Goal: Check status: Check status

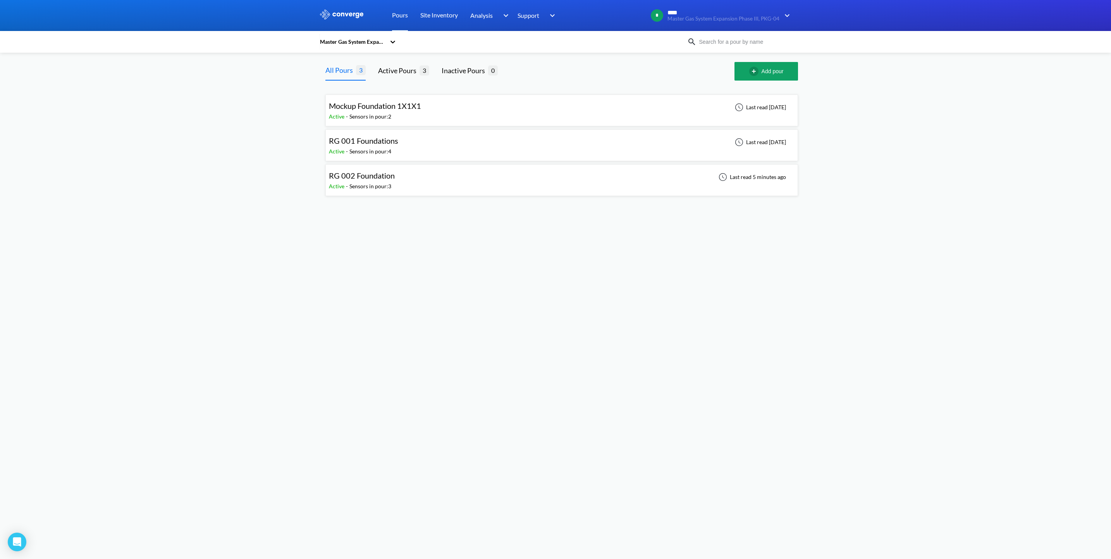
click at [563, 179] on div "RG 002 Foundation Active - Sensors in pour: 3 Last read 5 minutes ago" at bounding box center [562, 180] width 466 height 25
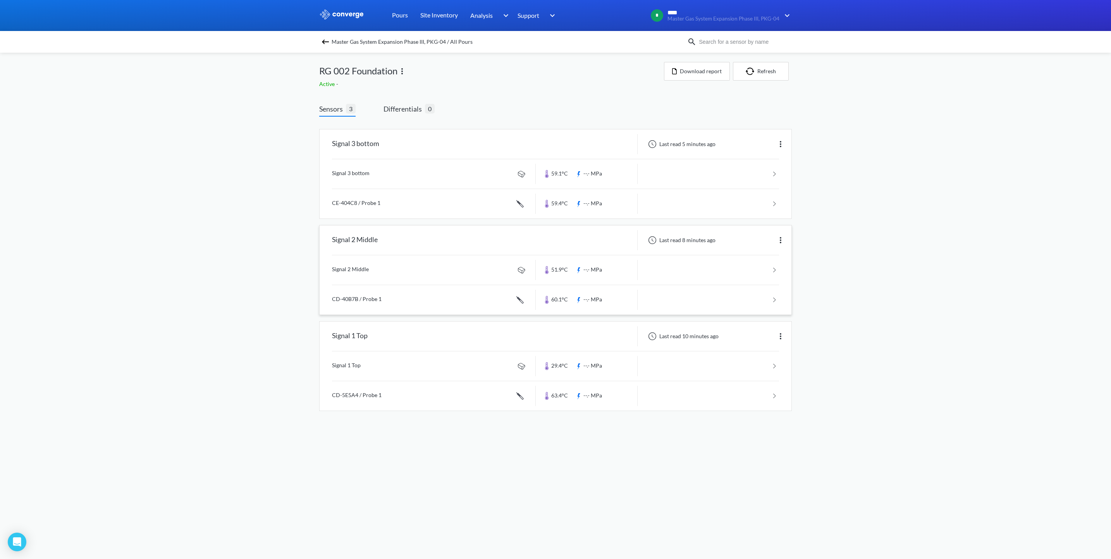
click at [587, 294] on link at bounding box center [555, 299] width 447 height 29
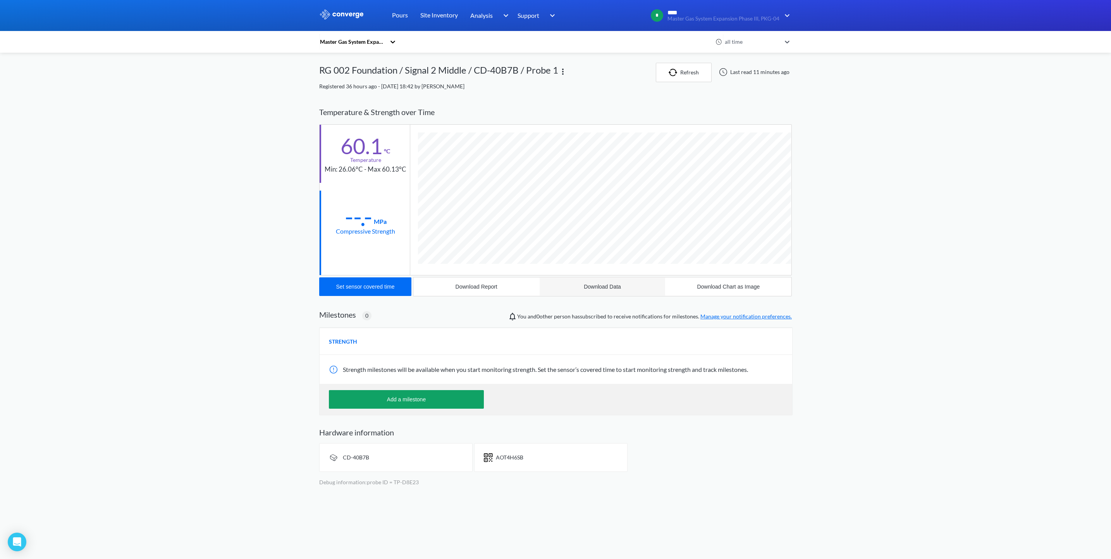
scroll to position [425, 473]
click at [951, 313] on div "MENU Master Gas System Expansion Phase III, PKG-04 Pours Site Inventory Analysi…" at bounding box center [555, 246] width 1111 height 492
click at [350, 13] on img at bounding box center [341, 14] width 45 height 10
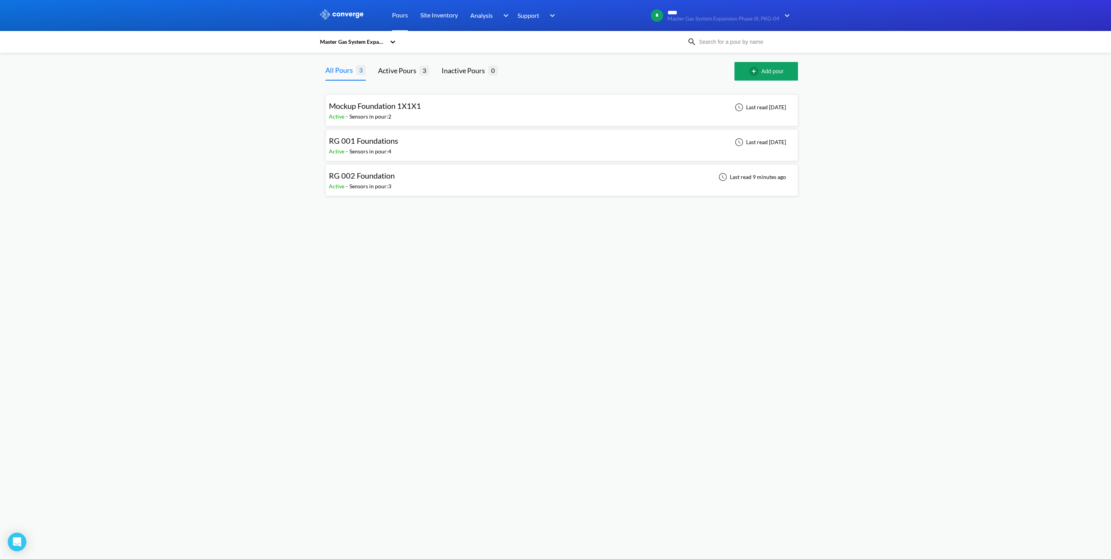
click at [390, 180] on span "RG 002 Foundation" at bounding box center [362, 175] width 66 height 9
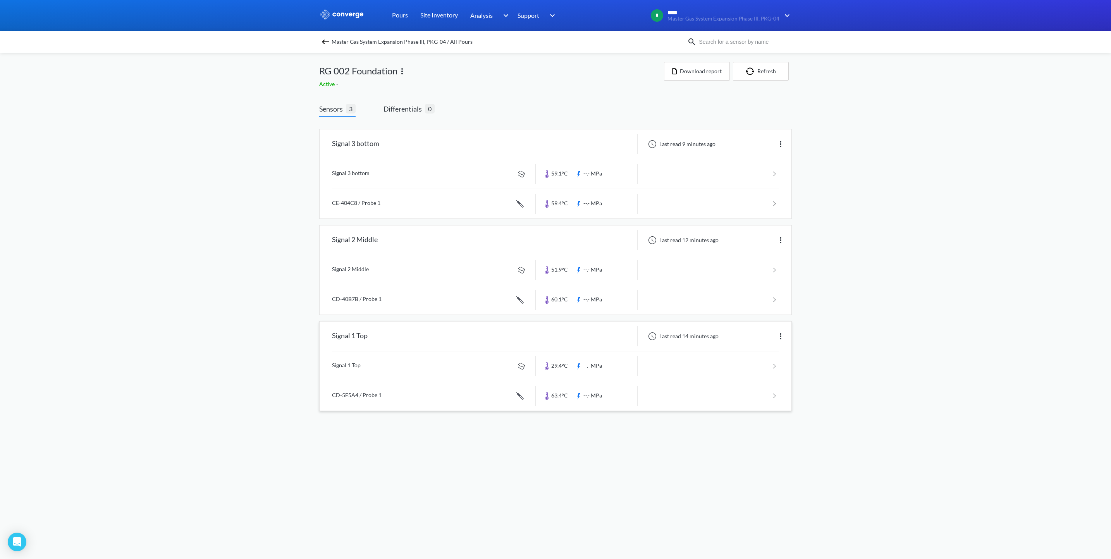
click at [515, 394] on link at bounding box center [555, 395] width 447 height 29
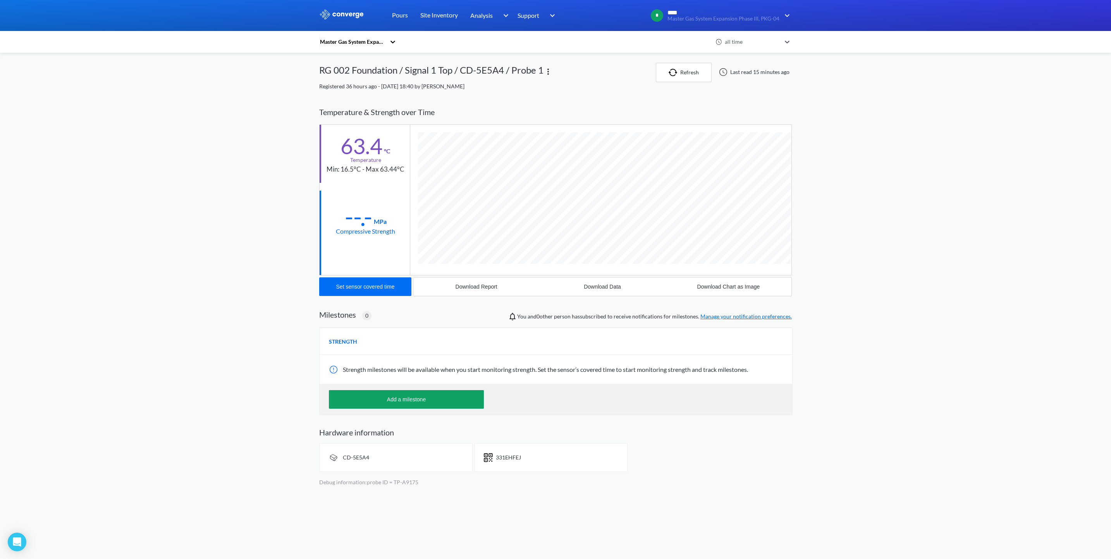
scroll to position [425, 473]
